Goal: Transaction & Acquisition: Purchase product/service

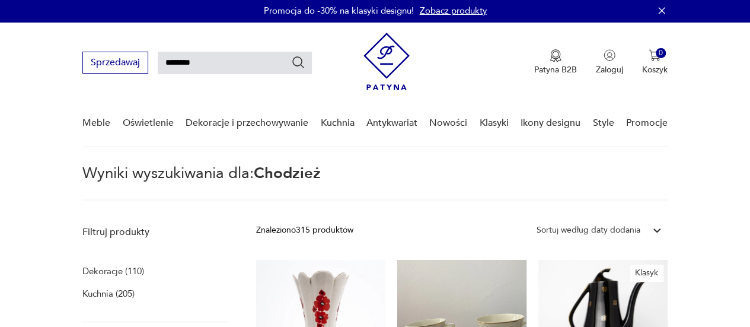
click at [231, 58] on input "********" at bounding box center [235, 63] width 154 height 23
click at [298, 61] on icon "Szukaj" at bounding box center [298, 62] width 14 height 14
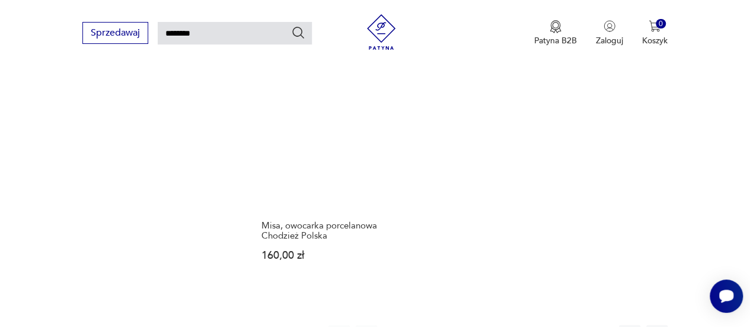
scroll to position [1334, 0]
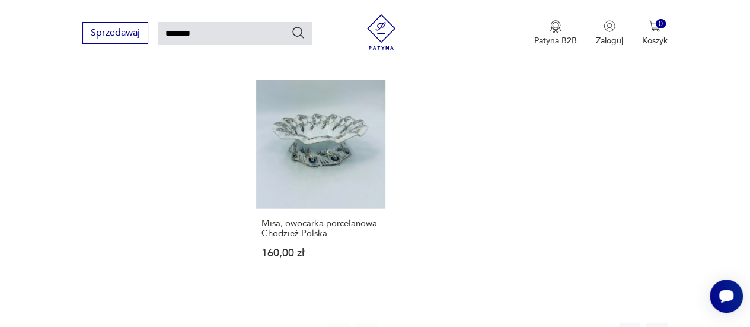
click at [422, 322] on button "2" at bounding box center [420, 332] width 21 height 21
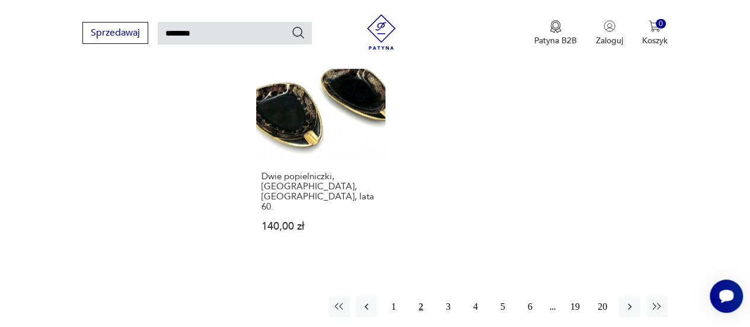
scroll to position [1381, 0]
click at [444, 295] on button "3" at bounding box center [448, 305] width 21 height 21
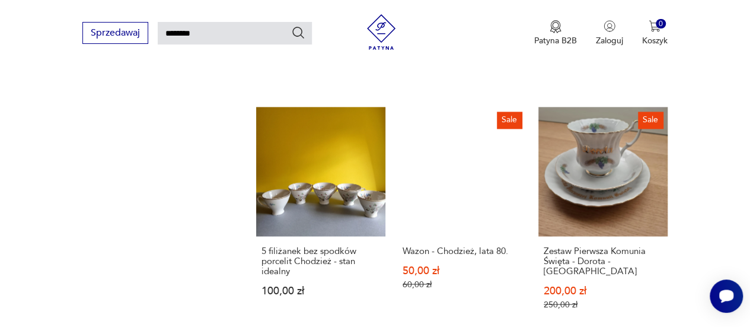
scroll to position [878, 0]
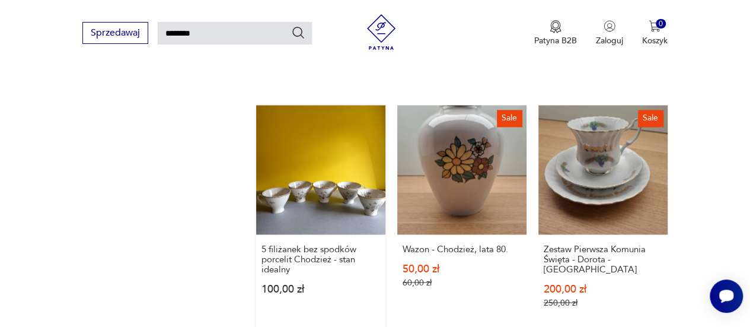
click at [312, 159] on link "5 filiżanek bez spodków porcelit Chodzież - stan idealny 100,00 zł" at bounding box center [320, 217] width 129 height 225
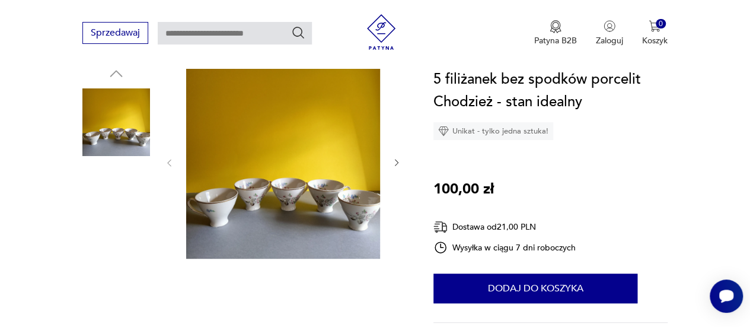
scroll to position [132, 0]
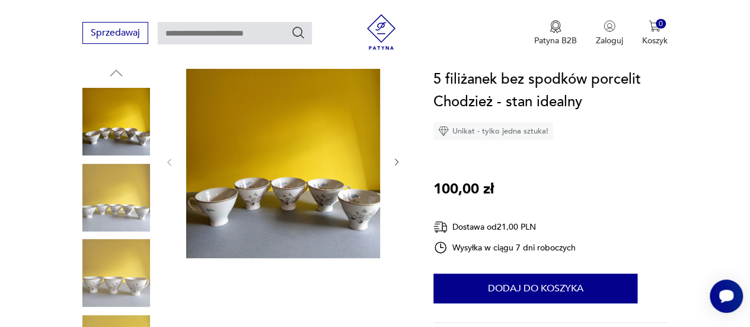
click at [108, 259] on img at bounding box center [116, 273] width 68 height 68
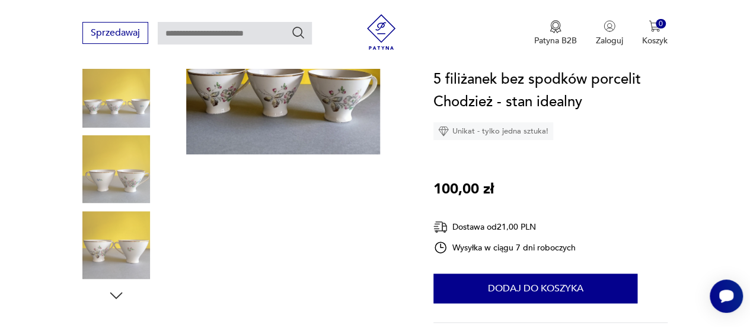
scroll to position [237, 0]
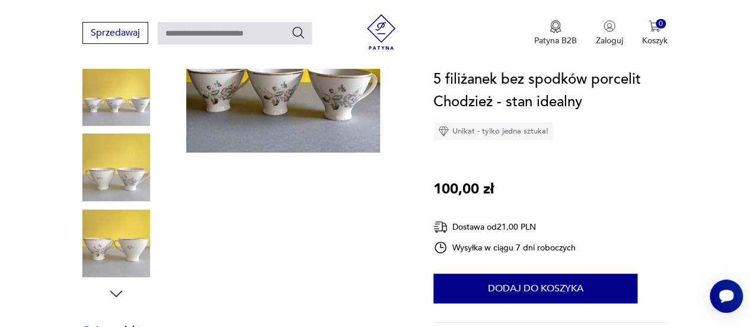
click at [124, 185] on img at bounding box center [116, 167] width 68 height 68
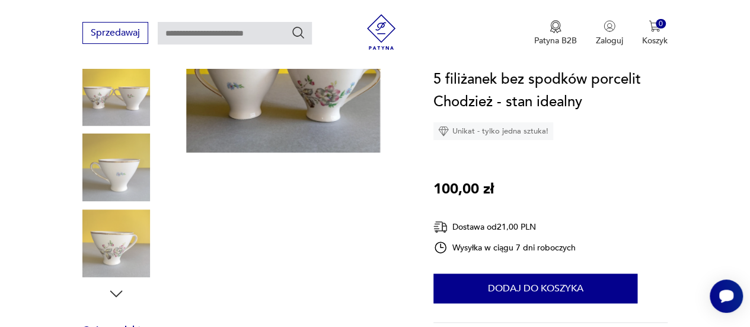
type input "********"
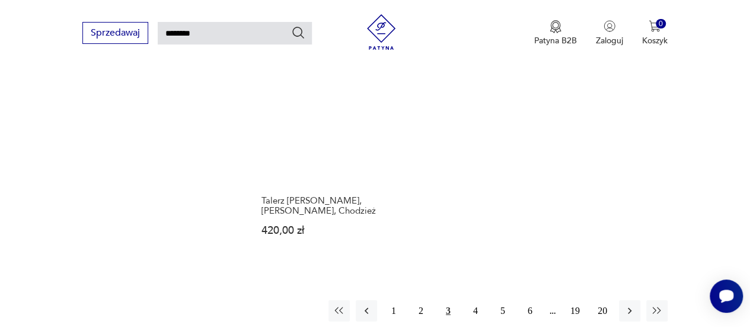
scroll to position [1425, 0]
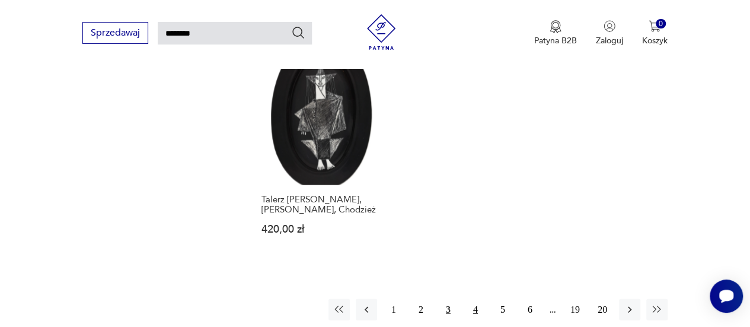
click at [474, 299] on button "4" at bounding box center [475, 309] width 21 height 21
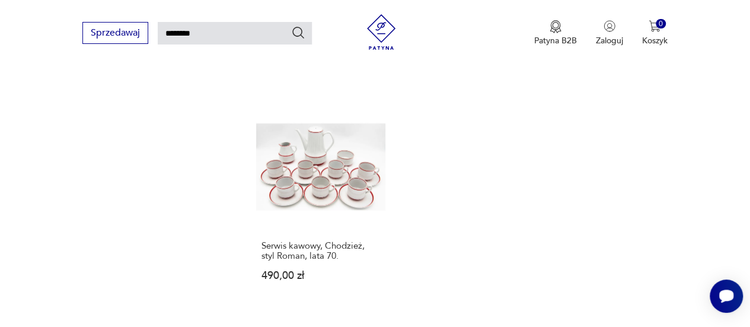
scroll to position [1459, 0]
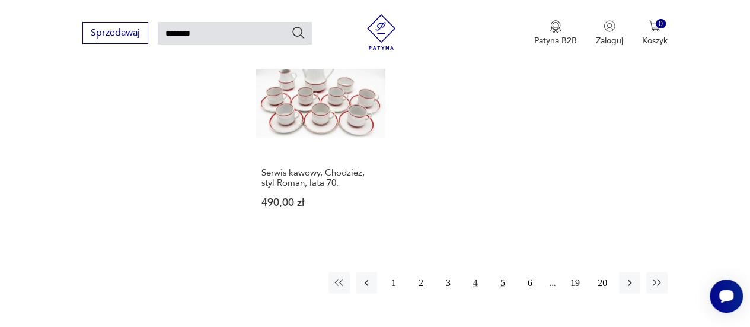
click at [497, 272] on button "5" at bounding box center [502, 282] width 21 height 21
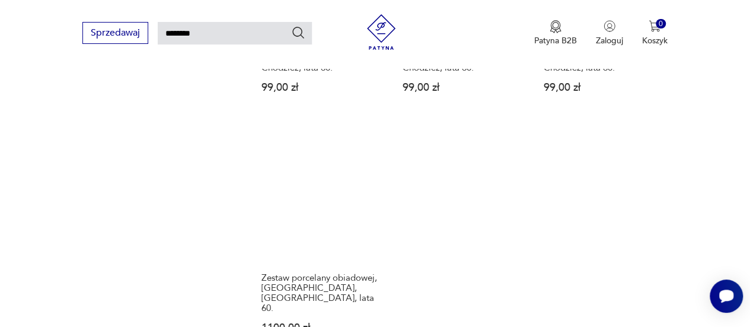
scroll to position [1393, 0]
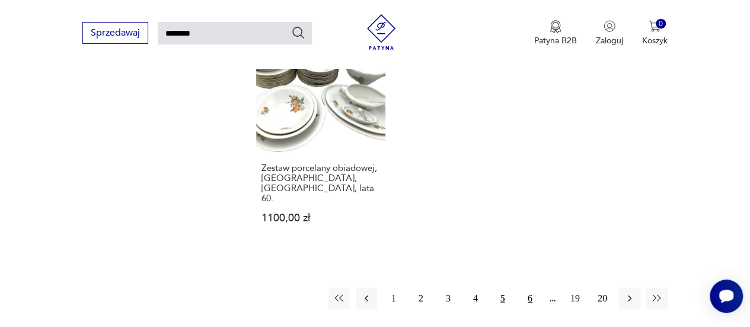
click at [528, 288] on button "6" at bounding box center [529, 298] width 21 height 21
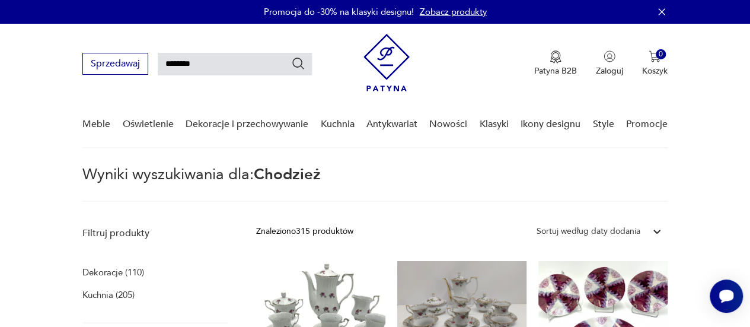
click at [216, 66] on input "********" at bounding box center [235, 64] width 154 height 23
type input "*"
type input "******"
click at [295, 59] on icon "Szukaj" at bounding box center [298, 64] width 12 height 12
type input "******"
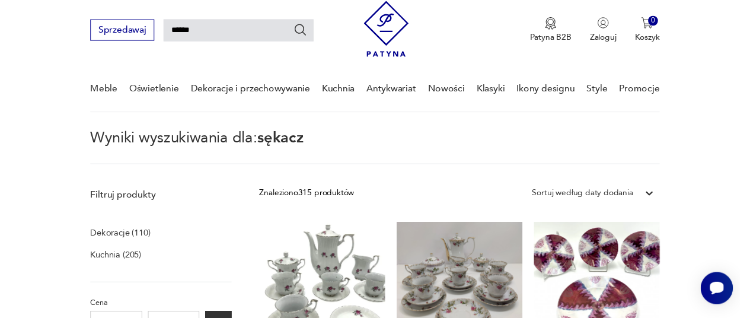
scroll to position [43, 0]
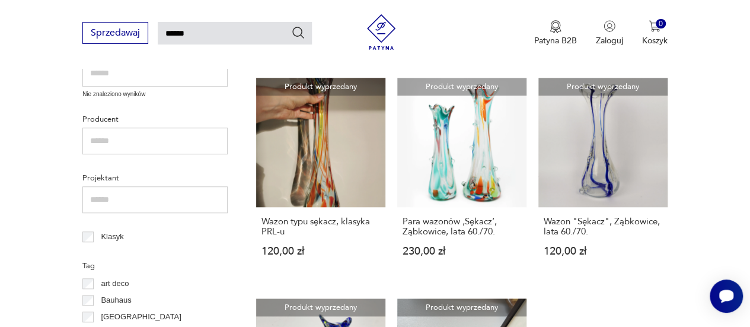
click at [362, 156] on link "Produkt wyprzedany Wazon typu sękacz, klasyka PRL-u 120,00 zł" at bounding box center [320, 179] width 129 height 202
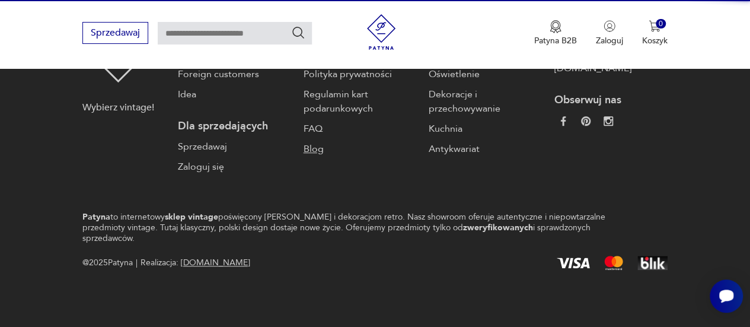
scroll to position [296, 0]
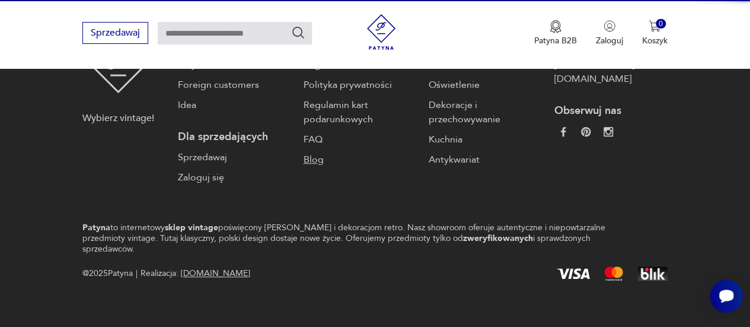
drag, startPoint x: 322, startPoint y: 101, endPoint x: 362, endPoint y: 156, distance: 67.5
click at [362, 156] on link "Blog" at bounding box center [360, 159] width 113 height 14
click at [362, 156] on body "Cenimy prywatność użytkowników Używamy plików cookie, aby poprawić jakość przeg…" at bounding box center [375, 21] width 750 height 634
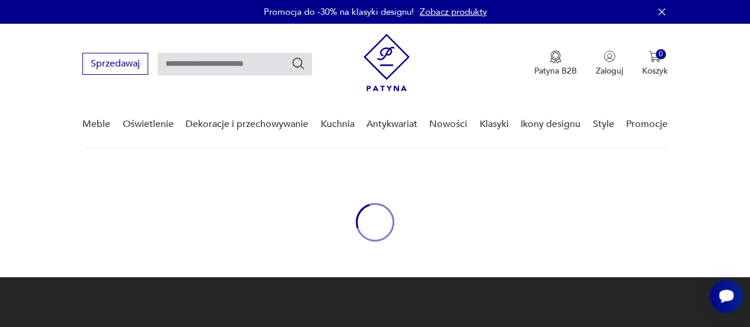
click at [362, 156] on body "Cenimy prywatność użytkowników Używamy plików cookie, aby poprawić jakość przeg…" at bounding box center [375, 317] width 750 height 634
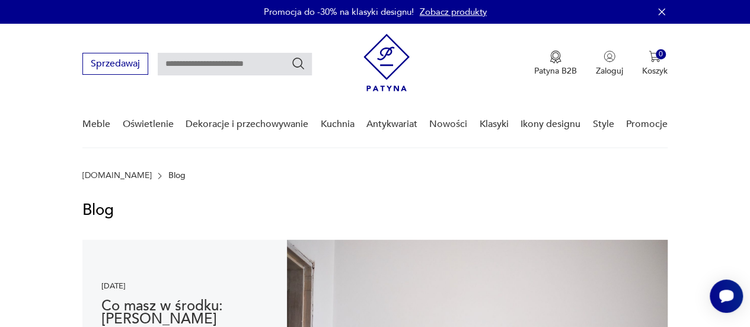
click at [178, 65] on input "text" at bounding box center [235, 64] width 154 height 23
type input "******"
click at [301, 63] on icon "Szukaj" at bounding box center [298, 64] width 12 height 12
type input "******"
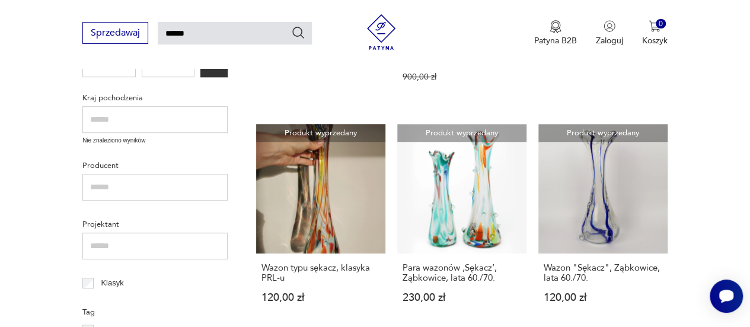
scroll to position [368, 0]
